Goal: Task Accomplishment & Management: Manage account settings

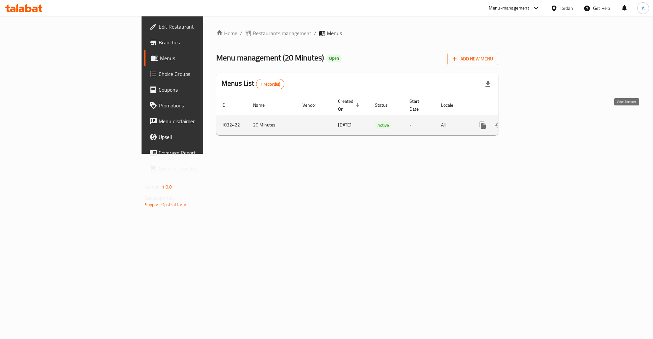
click at [534, 121] on icon "enhanced table" at bounding box center [530, 125] width 8 height 8
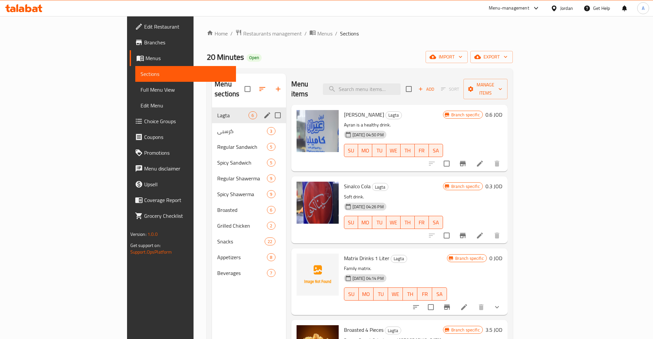
click at [230, 108] on div "Lagta 6" at bounding box center [249, 116] width 74 height 16
click at [263, 112] on icon "edit" at bounding box center [267, 116] width 8 height 8
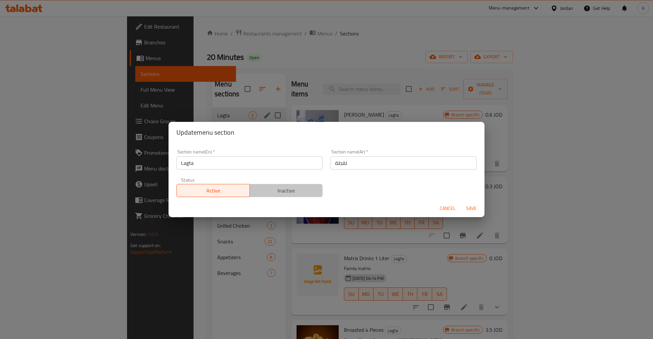
click at [298, 192] on span "Inactive" at bounding box center [286, 191] width 68 height 10
click at [472, 207] on span "Save" at bounding box center [471, 209] width 16 height 8
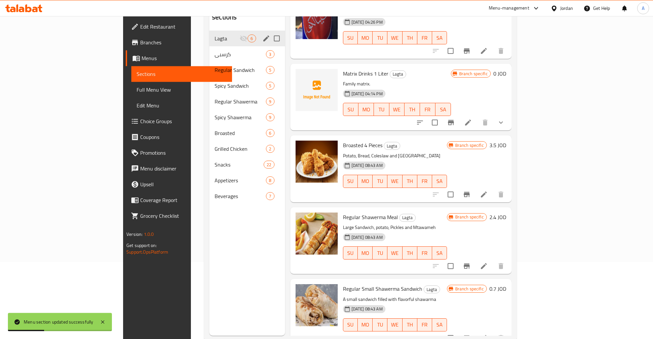
scroll to position [92, 0]
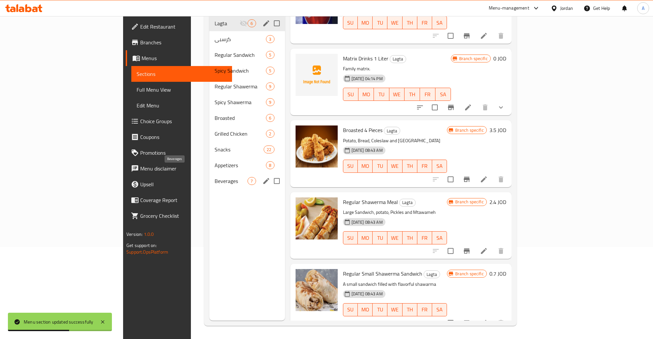
click at [214, 177] on span "Beverages" at bounding box center [230, 181] width 33 height 8
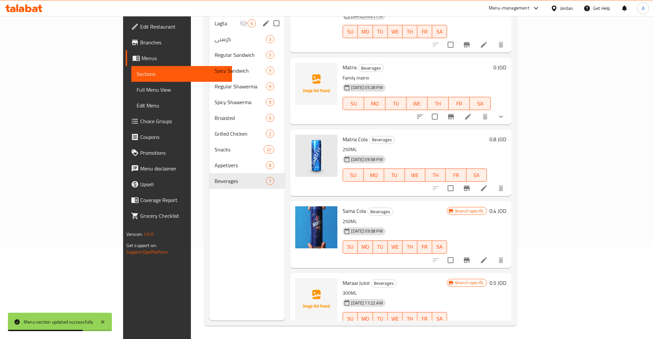
scroll to position [2, 0]
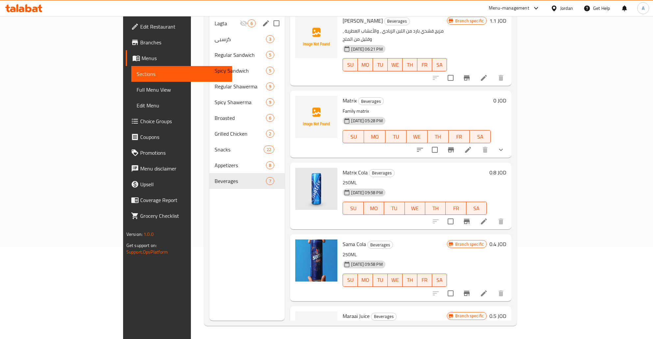
click at [506, 168] on div "0.8 JOD" at bounding box center [495, 172] width 19 height 9
click at [506, 168] on h6 "0.8 JOD" at bounding box center [497, 172] width 17 height 9
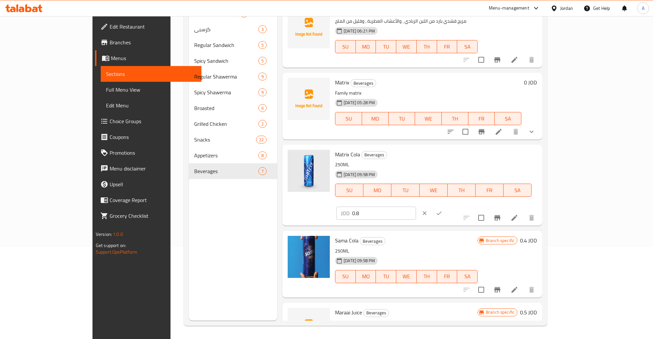
click at [416, 207] on input "0.8" at bounding box center [384, 213] width 64 height 13
type input "0.4"
click button "ok" at bounding box center [439, 213] width 14 height 14
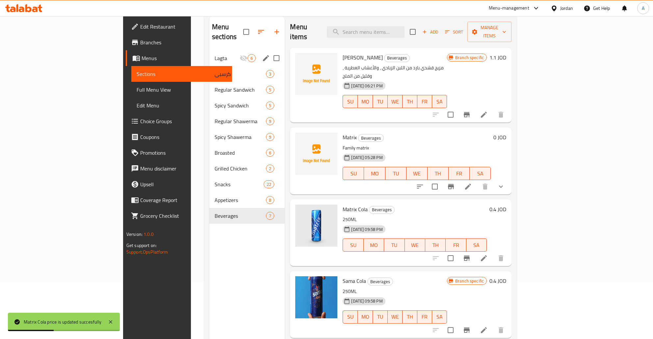
scroll to position [23, 0]
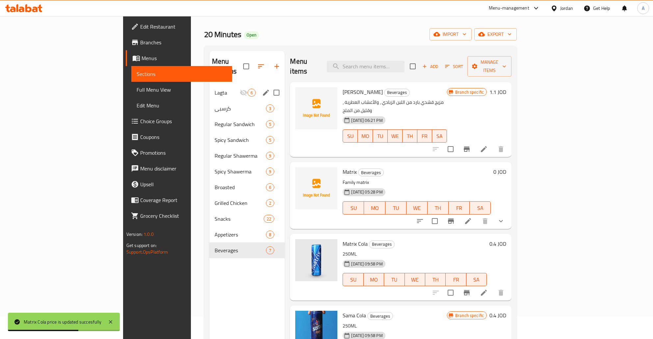
click at [506, 87] on h6 "1.1 JOD" at bounding box center [497, 91] width 17 height 9
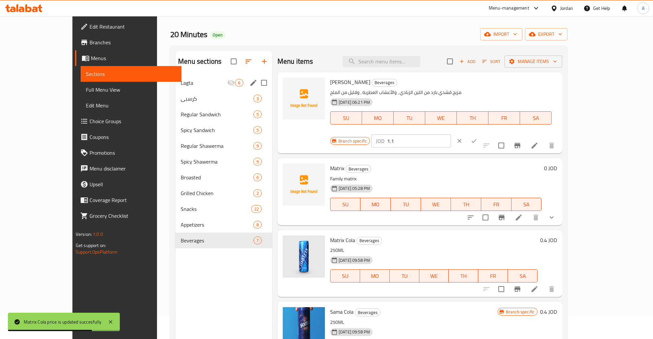
click at [451, 135] on input "1.1" at bounding box center [419, 141] width 64 height 13
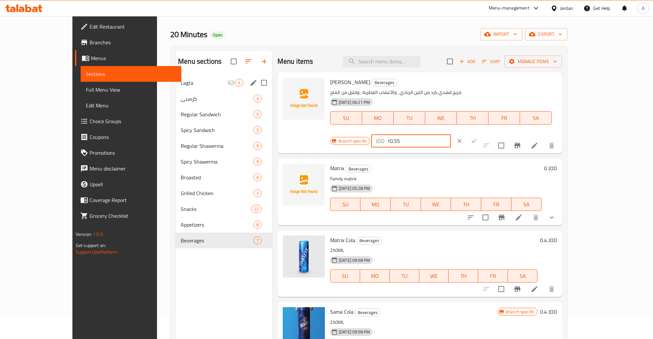
type input "10.55"
click at [451, 135] on input "10.55" at bounding box center [419, 141] width 64 height 13
type input "0.55"
click button "ok" at bounding box center [473, 141] width 14 height 14
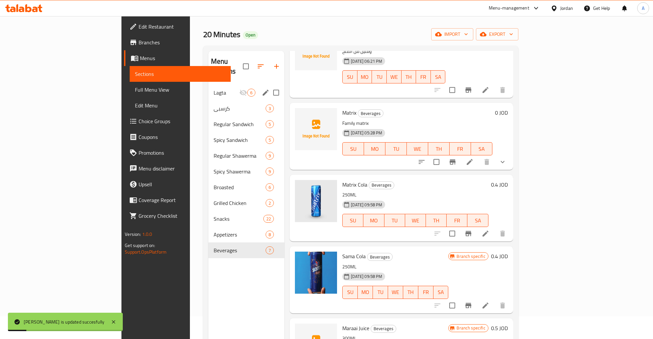
scroll to position [53, 0]
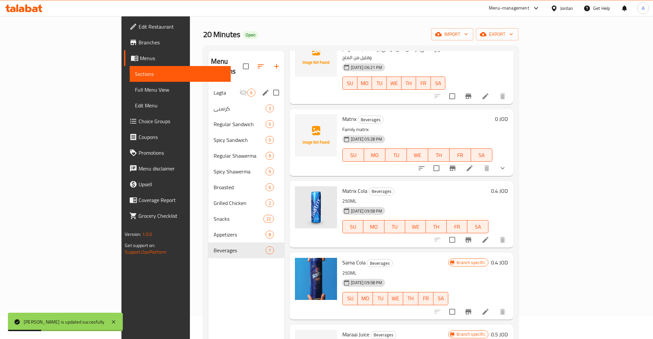
click at [508, 186] on h6 "0.4 JOD" at bounding box center [499, 190] width 17 height 9
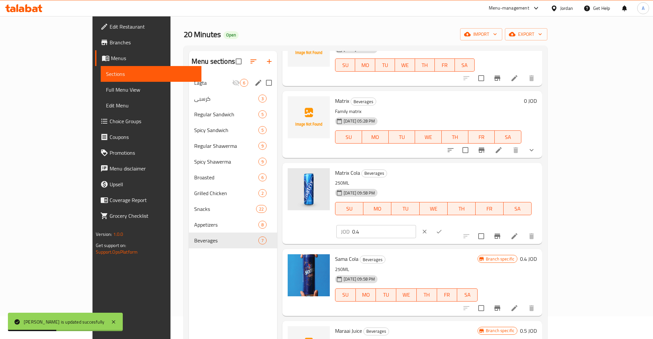
click at [416, 225] on input "0.4" at bounding box center [384, 231] width 64 height 13
type input "0.8"
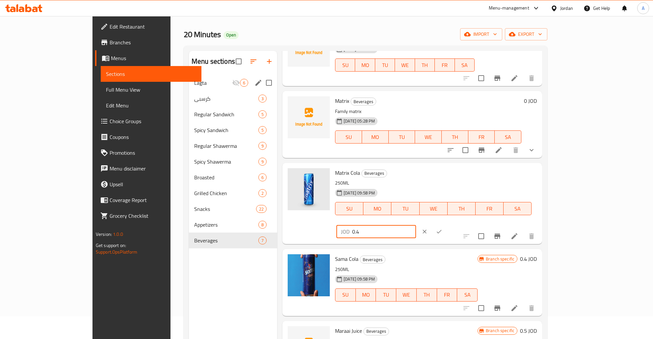
type input "0.4"
click button "ok" at bounding box center [439, 232] width 14 height 14
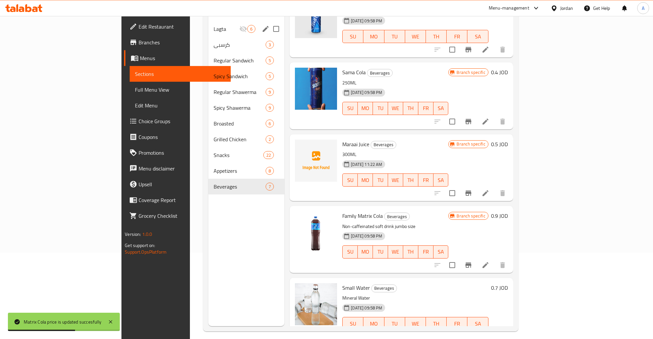
scroll to position [92, 0]
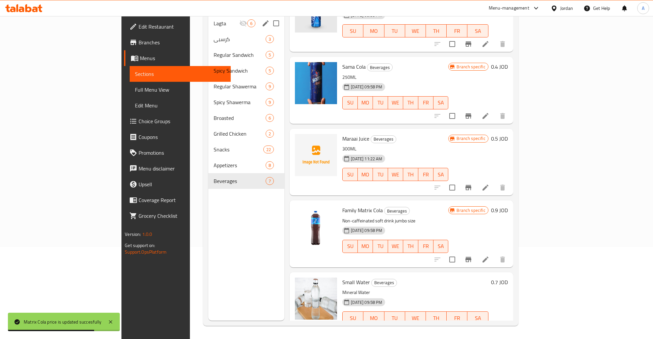
click at [508, 278] on h6 "0.7 JOD" at bounding box center [499, 282] width 17 height 9
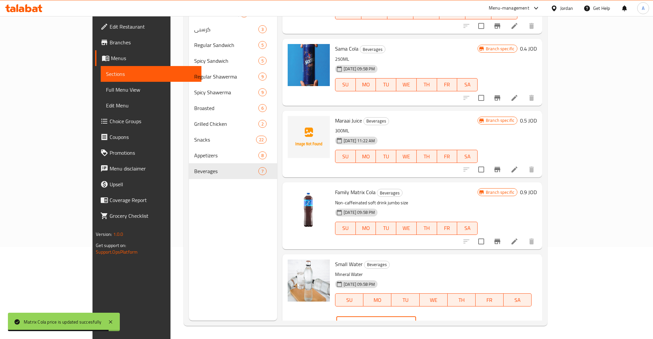
click at [416, 317] on input "0.7" at bounding box center [384, 323] width 64 height 13
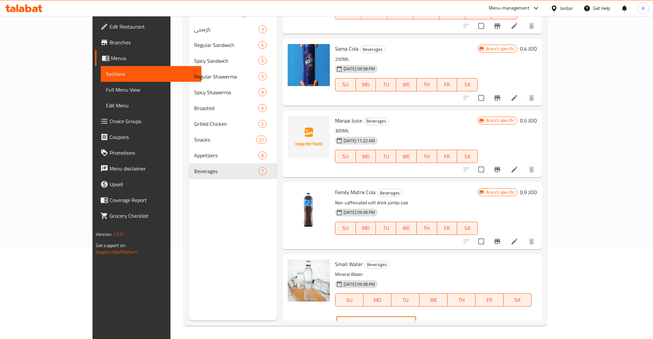
type input "0.35"
click button "ok" at bounding box center [439, 323] width 14 height 14
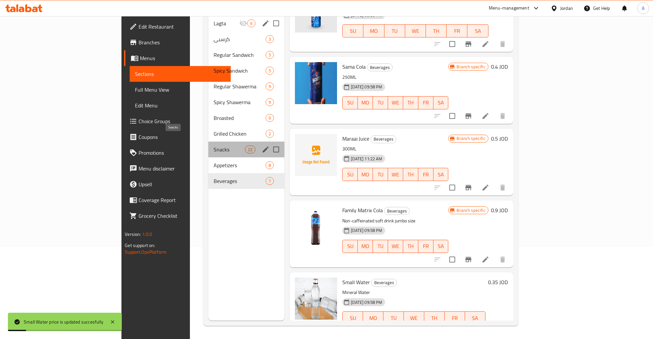
click at [213, 146] on span "Snacks" at bounding box center [228, 150] width 31 height 8
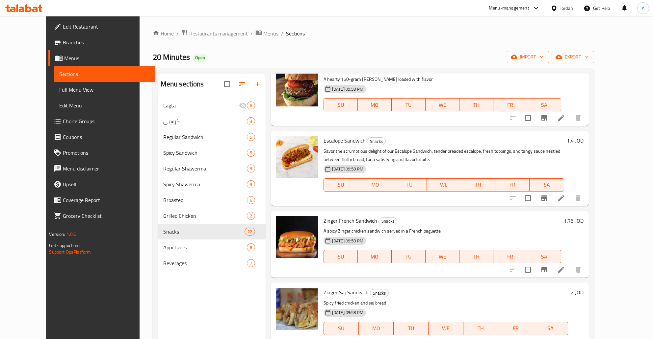
click at [195, 31] on span "Restaurants management" at bounding box center [218, 34] width 59 height 8
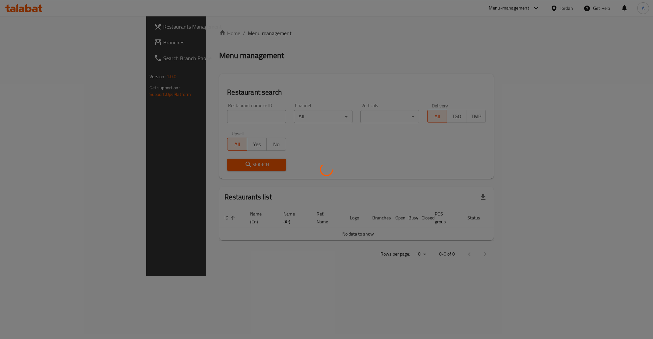
click at [195, 118] on div at bounding box center [326, 169] width 653 height 339
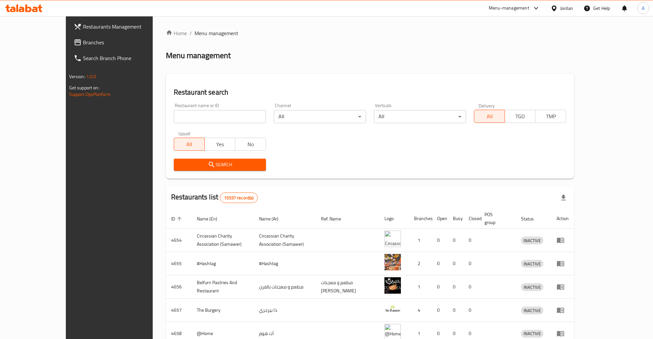
click at [185, 115] on input "search" at bounding box center [220, 116] width 92 height 13
type input "ةق"
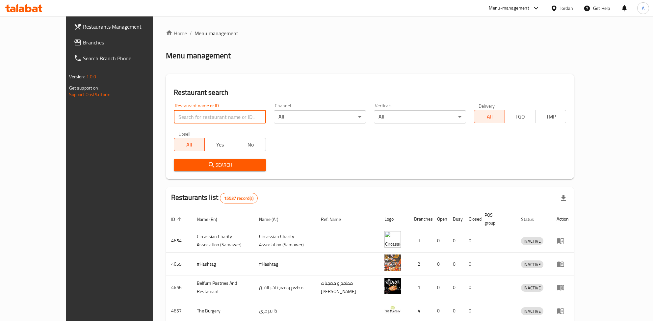
click at [174, 123] on input "search" at bounding box center [220, 116] width 92 height 13
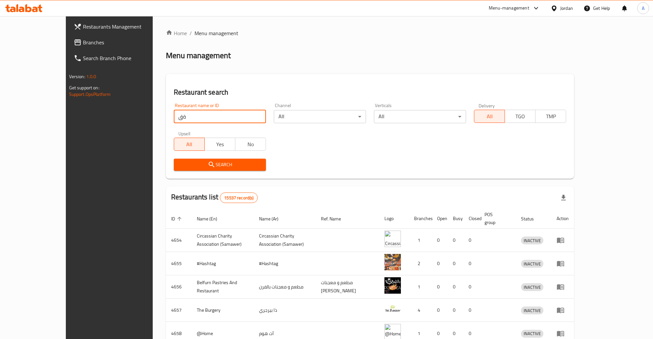
type input "ة"
click button "Search" at bounding box center [220, 165] width 92 height 12
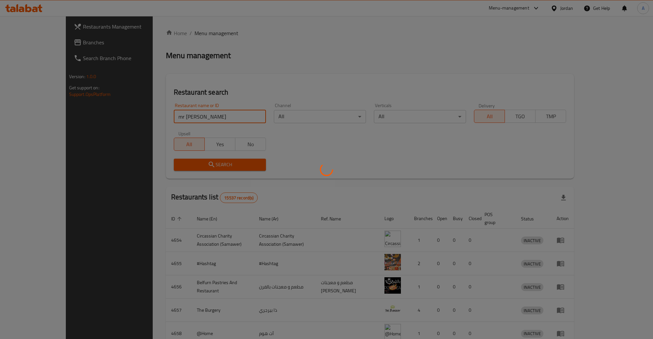
click button "Search" at bounding box center [220, 165] width 92 height 12
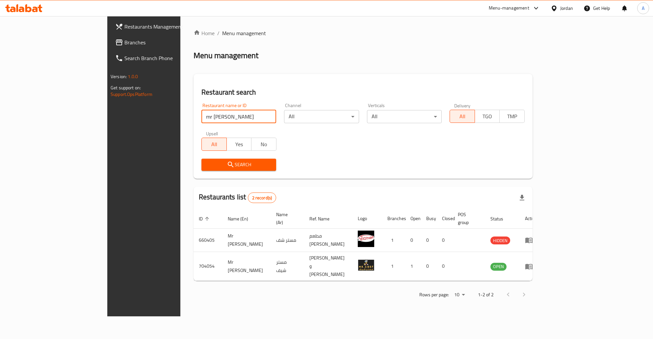
click button "Search" at bounding box center [238, 165] width 75 height 12
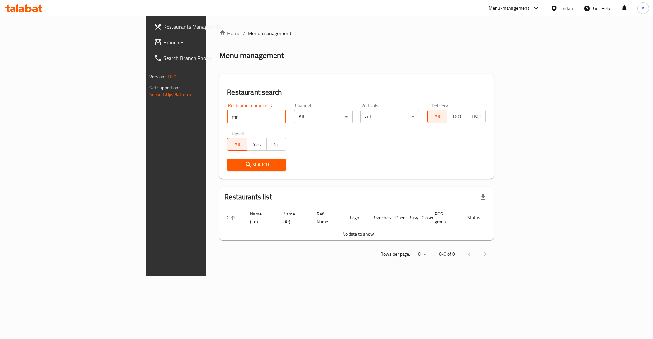
type input "m"
type input "مستر كر"
click button "Search" at bounding box center [256, 165] width 59 height 12
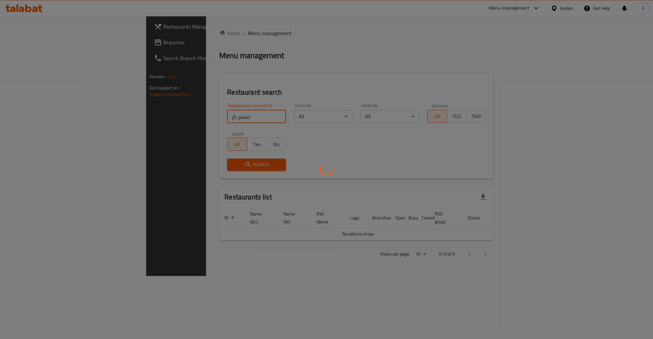
click button "Search" at bounding box center [256, 165] width 59 height 12
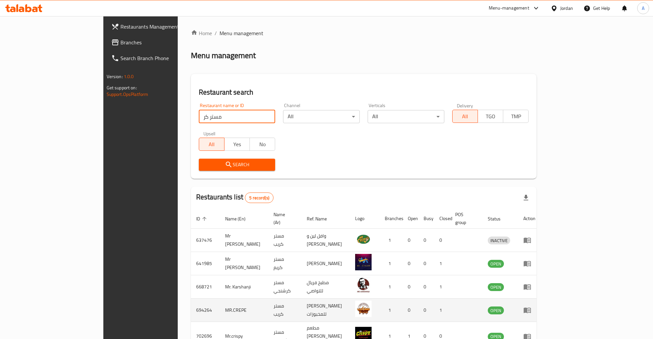
scroll to position [34, 0]
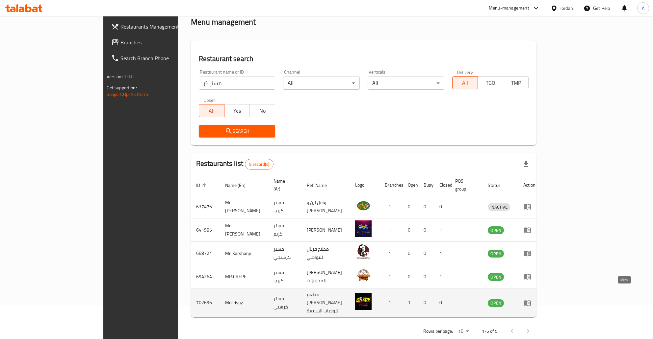
click at [535, 299] on link "enhanced table" at bounding box center [529, 303] width 12 height 8
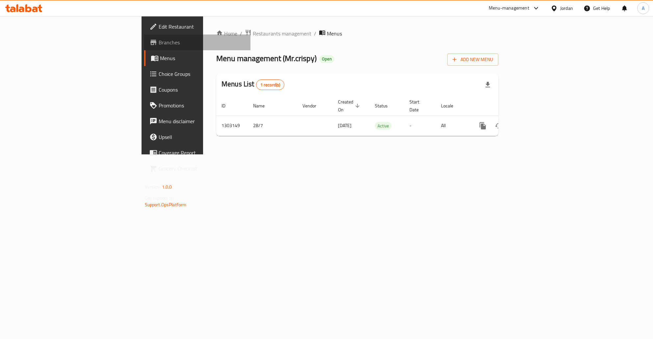
click at [159, 45] on span "Branches" at bounding box center [202, 42] width 87 height 8
